Goal: Information Seeking & Learning: Learn about a topic

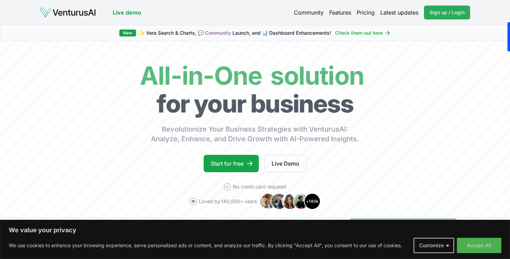
click at [441, 12] on span "Sign up / Login" at bounding box center [447, 12] width 35 height 7
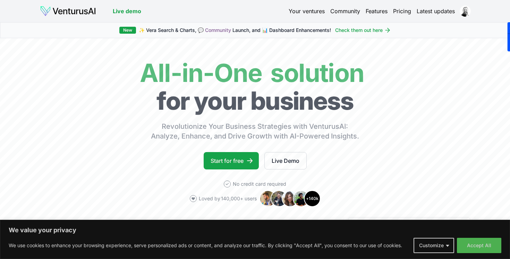
click at [304, 12] on link "Your ventures" at bounding box center [307, 11] width 36 height 8
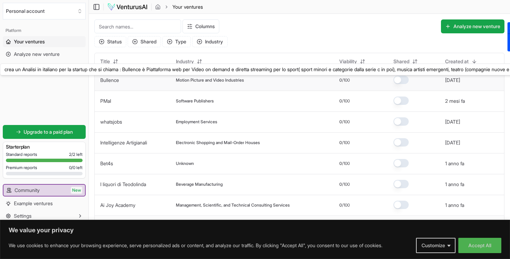
click at [109, 82] on link "Bullence" at bounding box center [109, 80] width 19 height 6
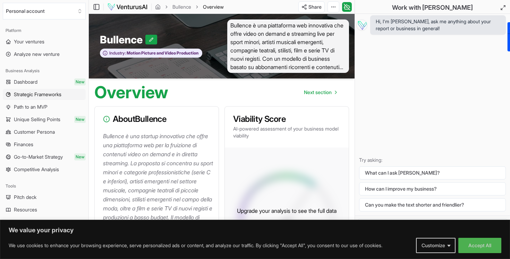
click at [61, 93] on span "Strategic Frameworks" at bounding box center [38, 94] width 48 height 7
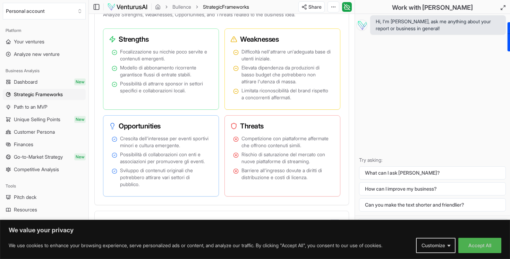
scroll to position [495, 0]
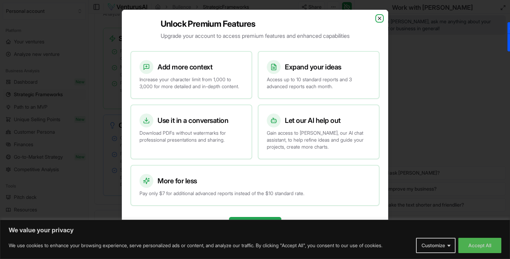
click at [381, 16] on icon "button" at bounding box center [380, 19] width 6 height 6
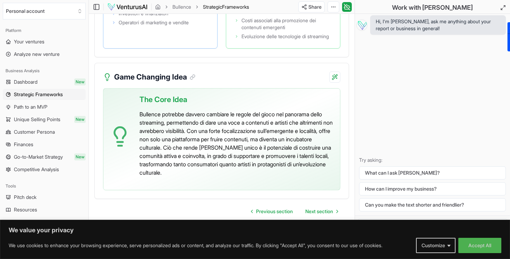
scroll to position [1691, 0]
click at [44, 107] on span "Path to an MVP" at bounding box center [31, 106] width 34 height 7
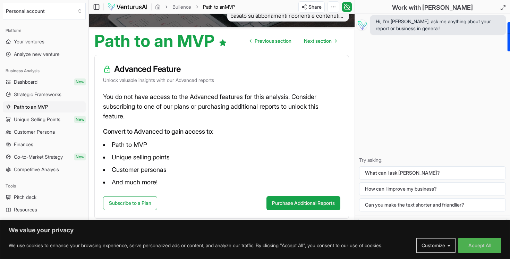
scroll to position [52, 0]
click at [40, 122] on span "Unique Selling Points" at bounding box center [37, 119] width 47 height 7
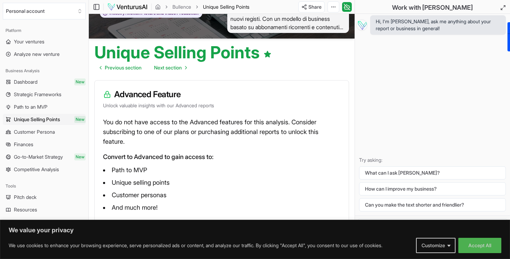
scroll to position [66, 0]
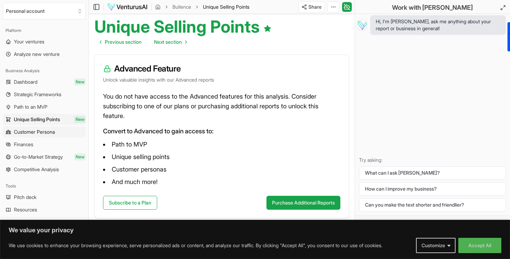
click at [51, 131] on span "Customer Persona" at bounding box center [34, 131] width 41 height 7
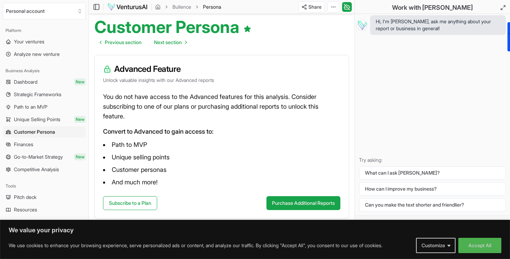
scroll to position [66, 0]
click at [25, 145] on span "Finances" at bounding box center [23, 144] width 19 height 7
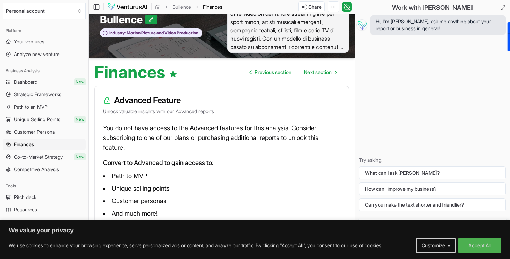
scroll to position [34, 0]
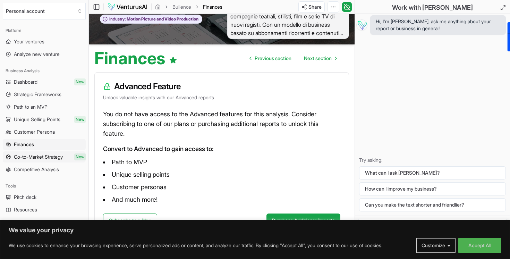
click at [56, 157] on span "Go-to-Market Strategy" at bounding box center [38, 156] width 49 height 7
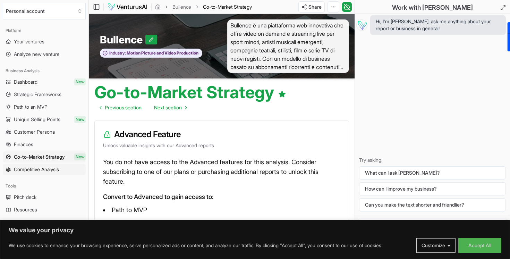
click at [59, 172] on span "Competitive Analysis" at bounding box center [36, 169] width 45 height 7
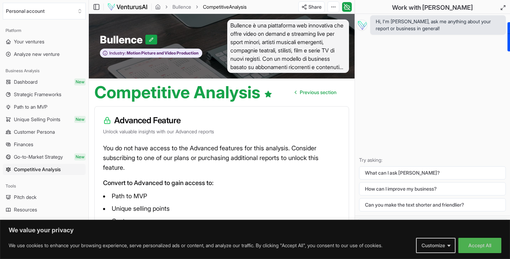
click at [36, 198] on span "Pitch deck" at bounding box center [25, 197] width 23 height 7
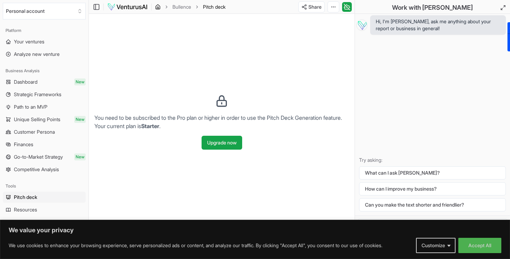
click at [159, 9] on icon "breadcrumb" at bounding box center [158, 7] width 6 height 6
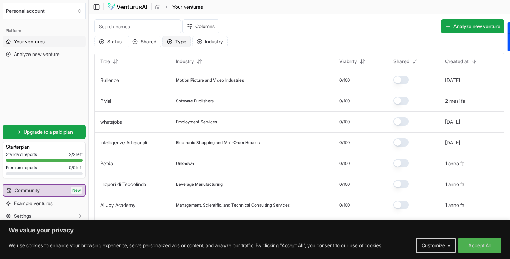
click at [178, 40] on button "Type" at bounding box center [177, 41] width 28 height 11
click at [191, 82] on span "Advanced" at bounding box center [187, 82] width 22 height 7
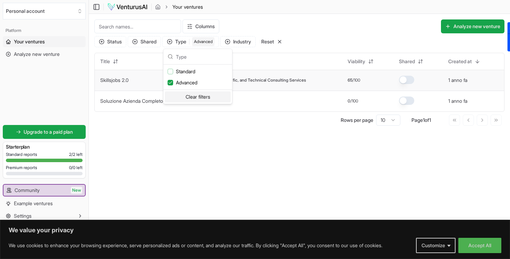
click at [126, 78] on link "Skillsjobs 2.0" at bounding box center [114, 80] width 28 height 6
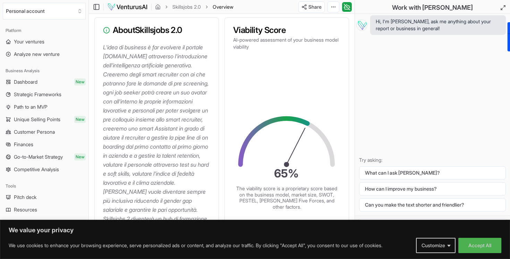
scroll to position [79, 0]
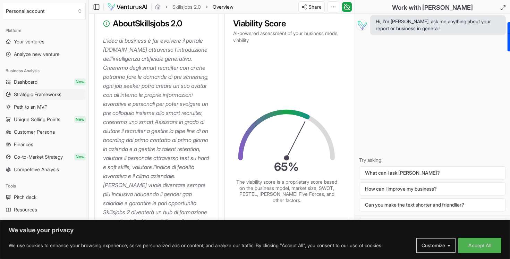
click at [41, 96] on span "Strategic Frameworks" at bounding box center [38, 94] width 48 height 7
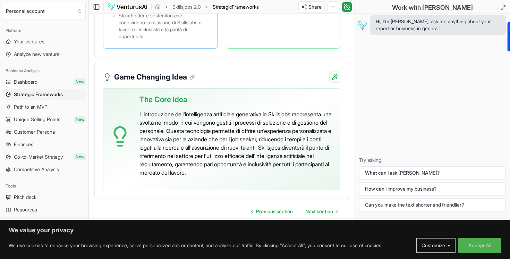
scroll to position [1910, 0]
click at [36, 108] on span "Path to an MVP" at bounding box center [31, 106] width 34 height 7
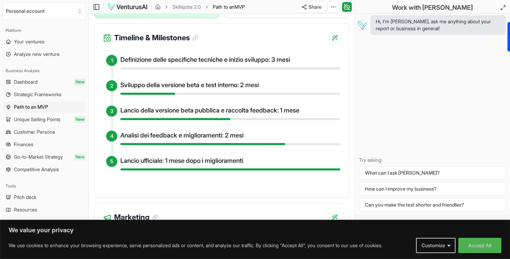
scroll to position [306, 0]
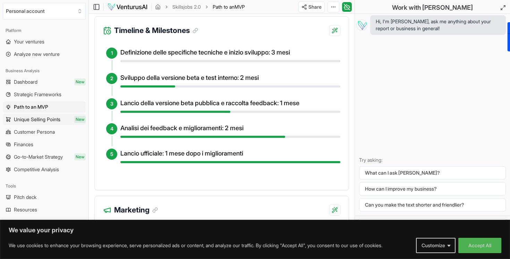
click at [40, 122] on span "Unique Selling Points" at bounding box center [37, 119] width 47 height 7
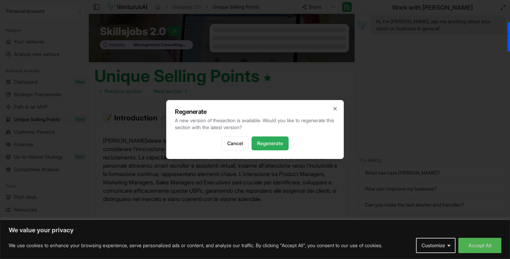
click at [264, 143] on button "Regenerate" at bounding box center [270, 143] width 37 height 14
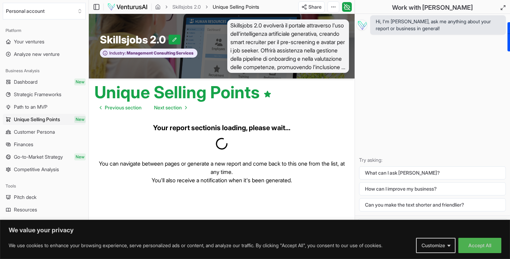
click at [60, 132] on link "Customer Persona" at bounding box center [44, 131] width 83 height 11
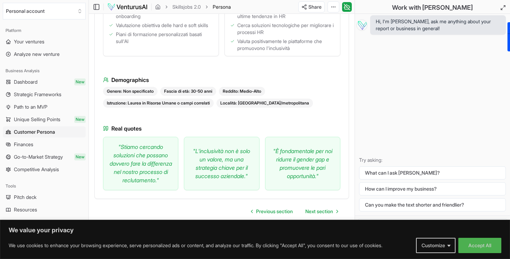
scroll to position [484, 0]
click at [31, 143] on span "Finances" at bounding box center [23, 144] width 19 height 7
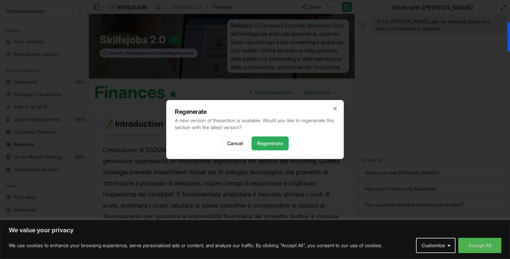
click at [266, 142] on button "Regenerate" at bounding box center [270, 143] width 37 height 14
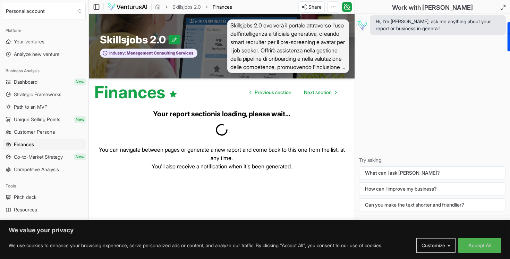
click at [57, 158] on span "Go-to-Market Strategy" at bounding box center [38, 156] width 49 height 7
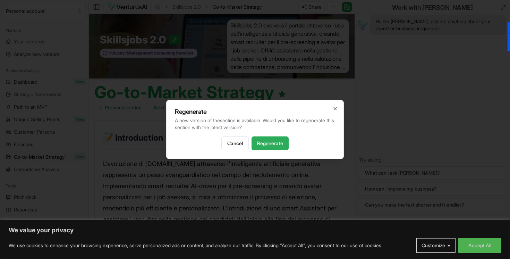
click at [263, 144] on button "Regenerate" at bounding box center [270, 143] width 37 height 14
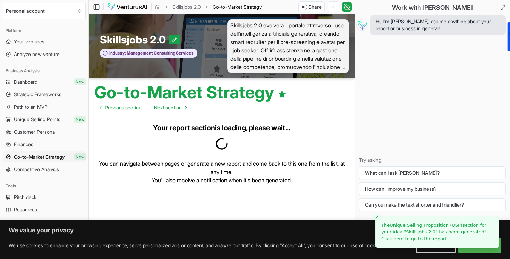
click at [53, 169] on span "Competitive Analysis" at bounding box center [36, 169] width 45 height 7
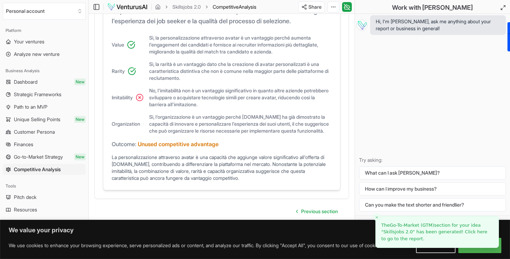
scroll to position [517, 0]
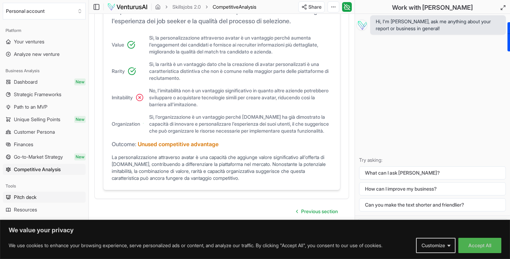
click at [32, 198] on span "Pitch deck" at bounding box center [25, 197] width 23 height 7
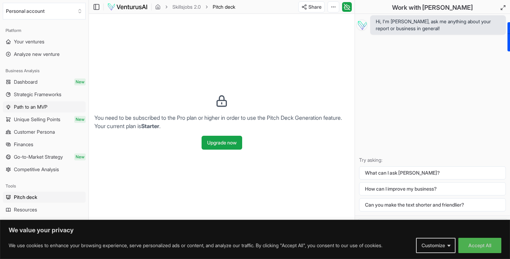
click at [31, 107] on span "Path to an MVP" at bounding box center [31, 106] width 34 height 7
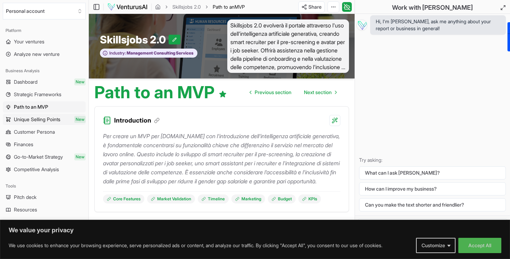
click at [31, 119] on span "Unique Selling Points" at bounding box center [37, 119] width 47 height 7
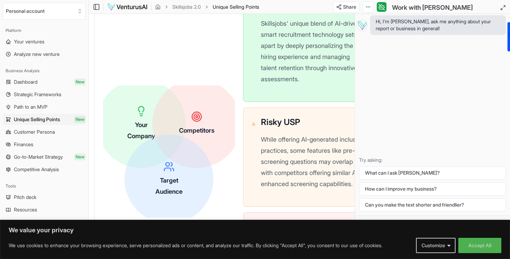
scroll to position [280, 0]
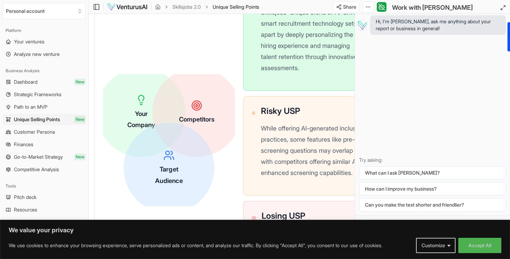
click at [172, 161] on icon at bounding box center [169, 155] width 11 height 11
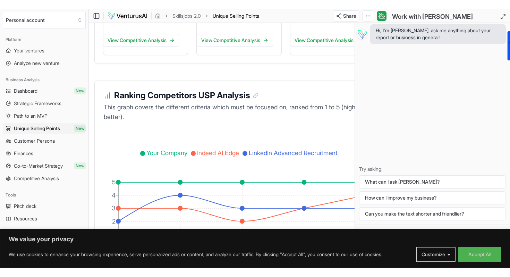
scroll to position [1283, 0]
